Goal: Task Accomplishment & Management: Manage account settings

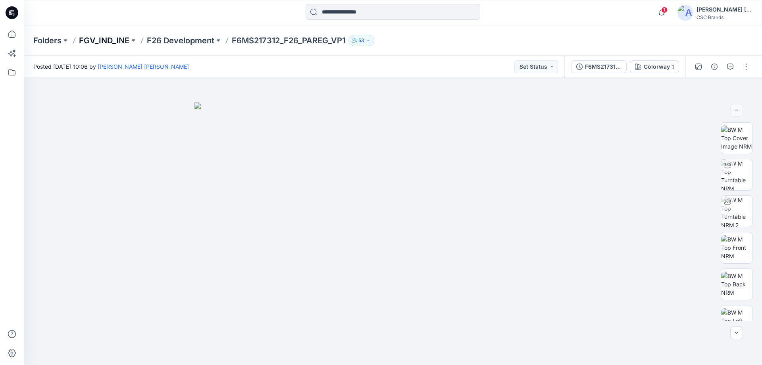
click at [99, 38] on p "FGV_IND_INE" at bounding box center [104, 40] width 50 height 11
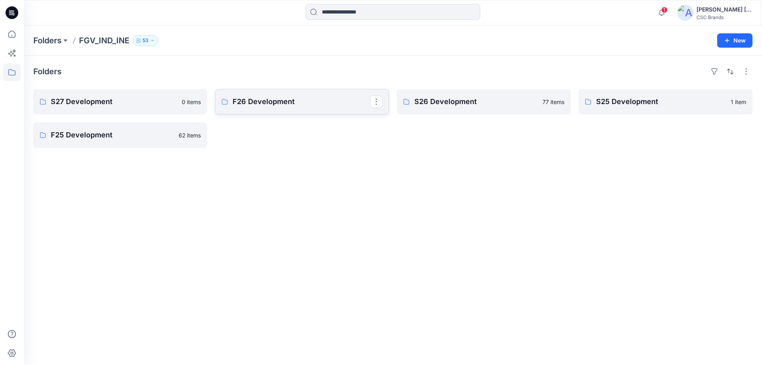
click at [293, 103] on p "F26 Development" at bounding box center [300, 101] width 137 height 11
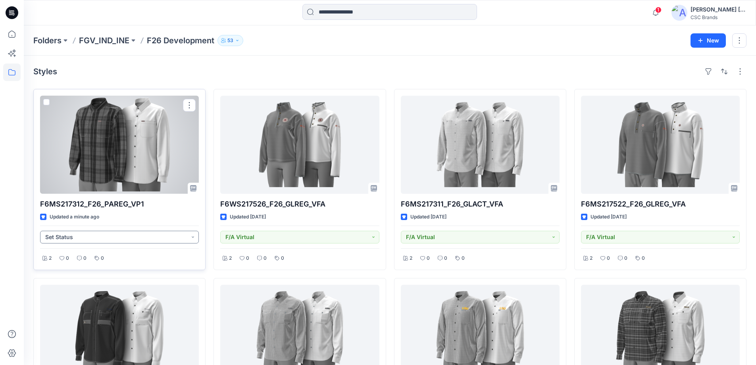
click at [190, 237] on button "Set Status" at bounding box center [119, 237] width 159 height 13
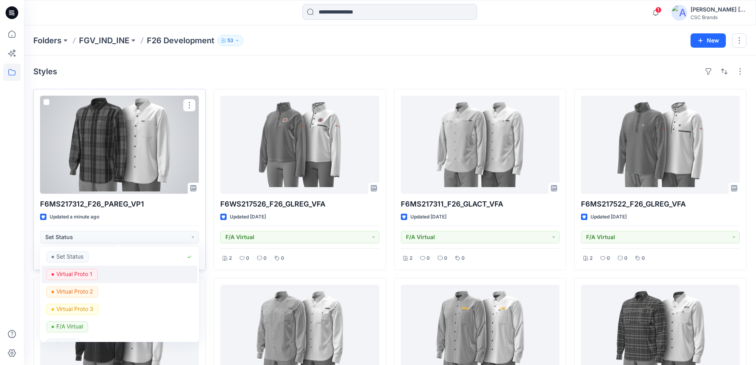
click at [96, 270] on span "Virtual Proto 1" at bounding box center [71, 274] width 51 height 11
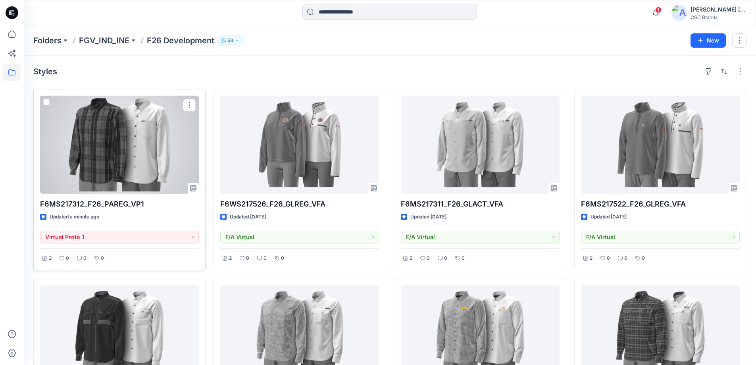
click at [144, 139] on div at bounding box center [119, 145] width 159 height 98
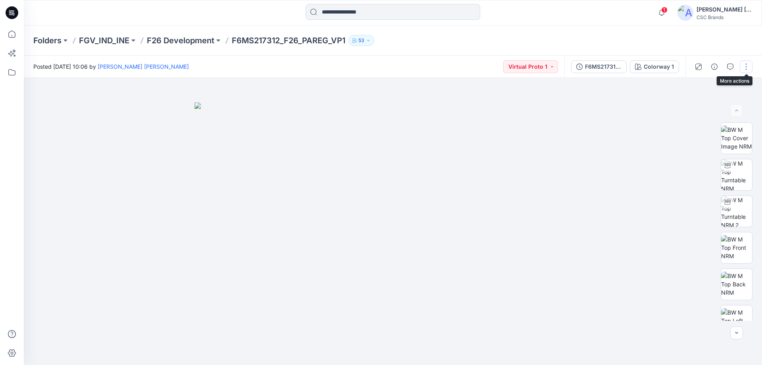
click at [747, 67] on button "button" at bounding box center [746, 66] width 13 height 13
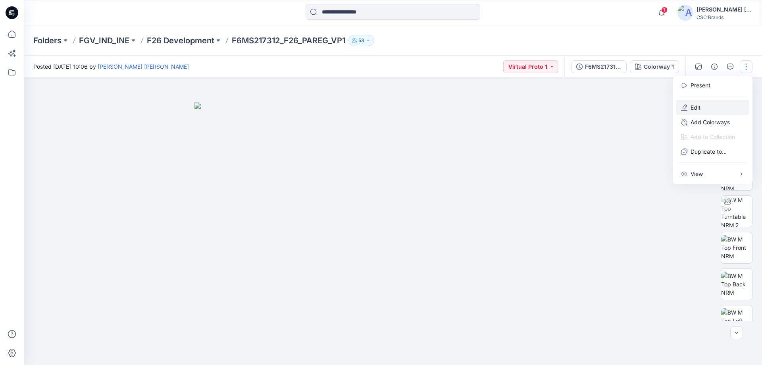
click at [710, 107] on button "Edit" at bounding box center [712, 107] width 73 height 15
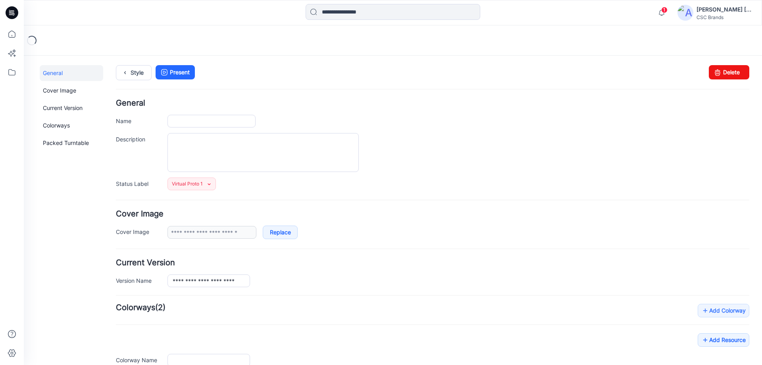
type input "**********"
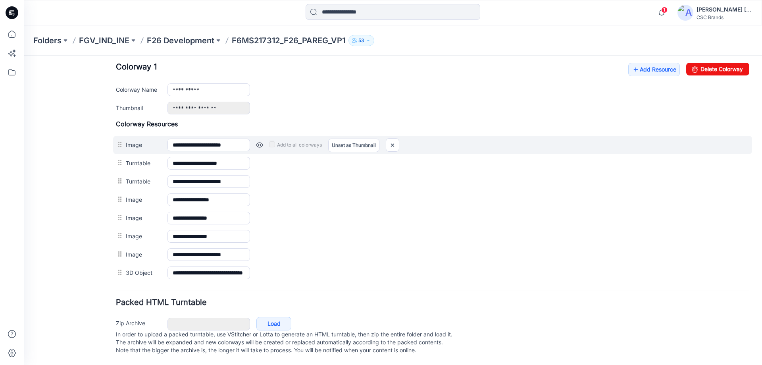
scroll to position [319, 0]
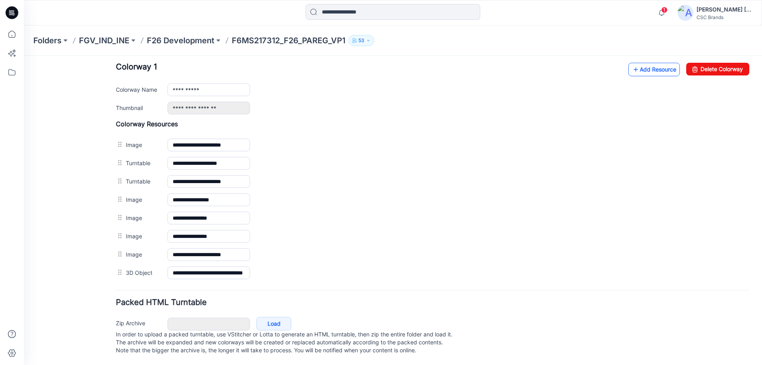
click at [643, 64] on link "Add Resource" at bounding box center [654, 69] width 52 height 13
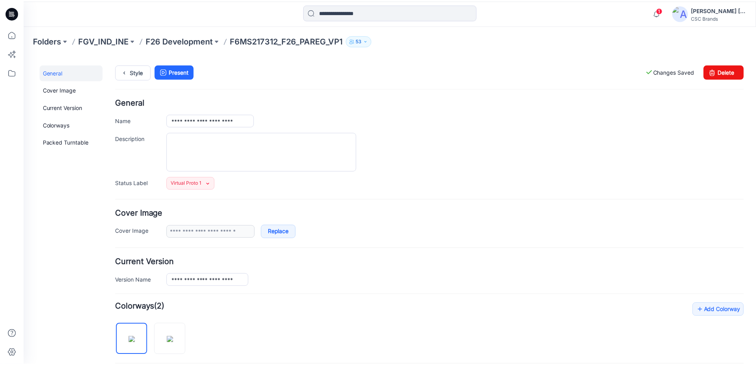
scroll to position [0, 0]
click at [109, 41] on p "FGV_IND_INE" at bounding box center [104, 40] width 50 height 11
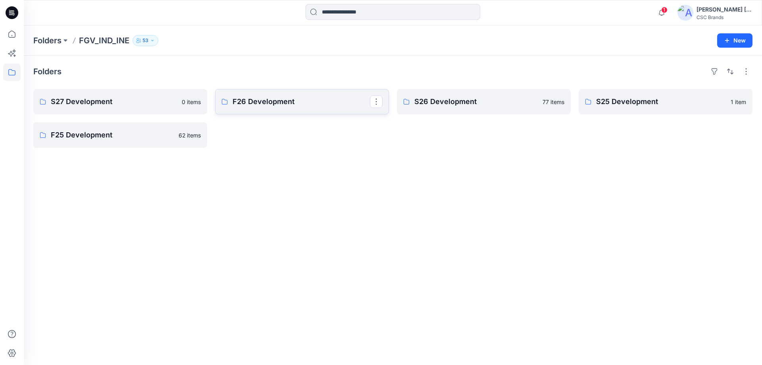
click at [290, 102] on p "F26 Development" at bounding box center [300, 101] width 137 height 11
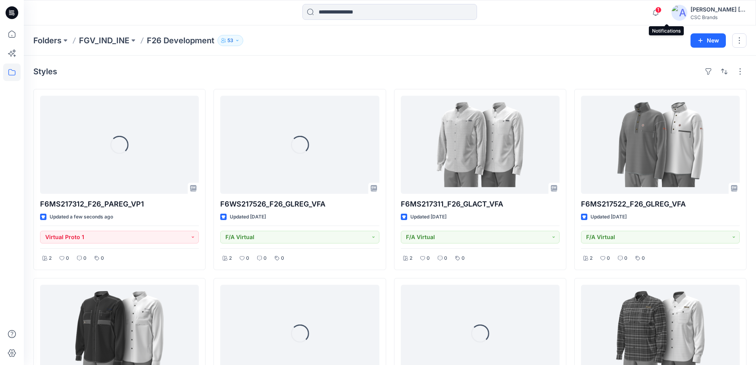
click at [661, 10] on span "1" at bounding box center [658, 10] width 6 height 6
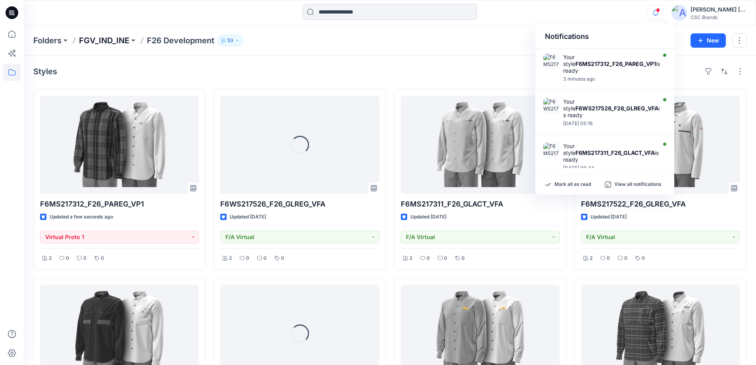
click at [101, 42] on p "FGV_IND_INE" at bounding box center [104, 40] width 50 height 11
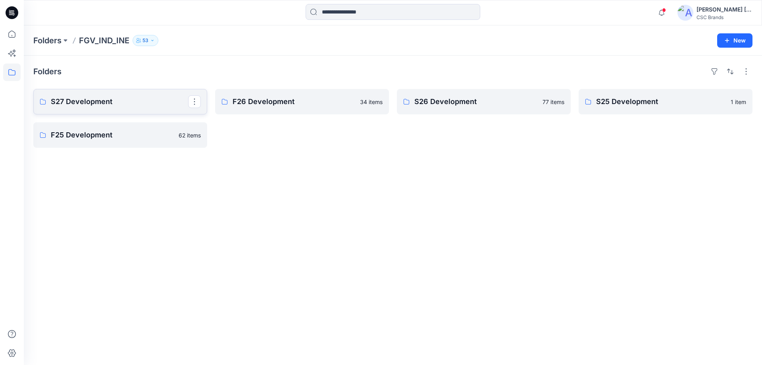
click at [95, 102] on p "S27 Development" at bounding box center [119, 101] width 137 height 11
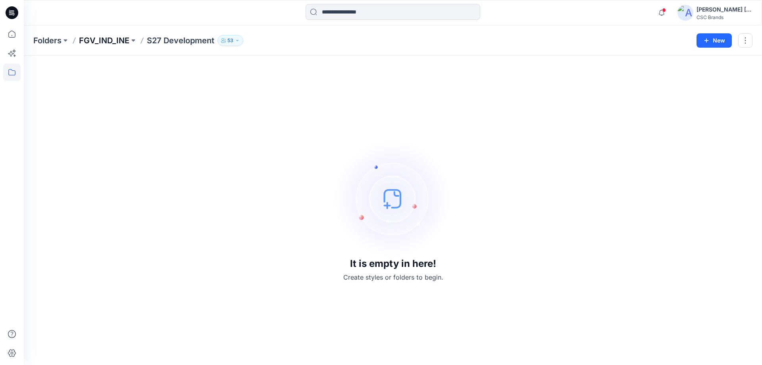
click at [97, 42] on p "FGV_IND_INE" at bounding box center [104, 40] width 50 height 11
